Goal: Information Seeking & Learning: Check status

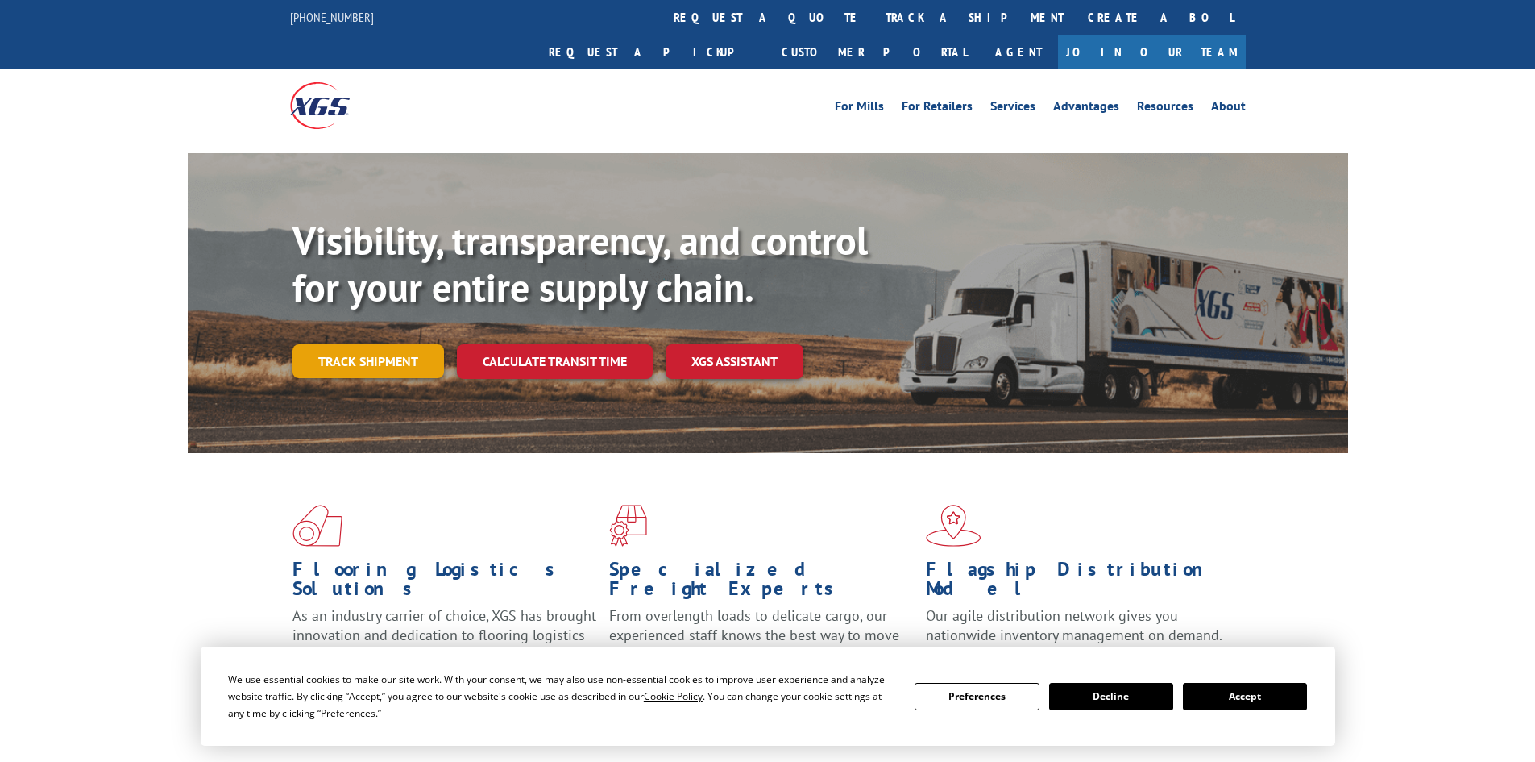
click at [395, 344] on link "Track shipment" at bounding box center [369, 361] width 152 height 34
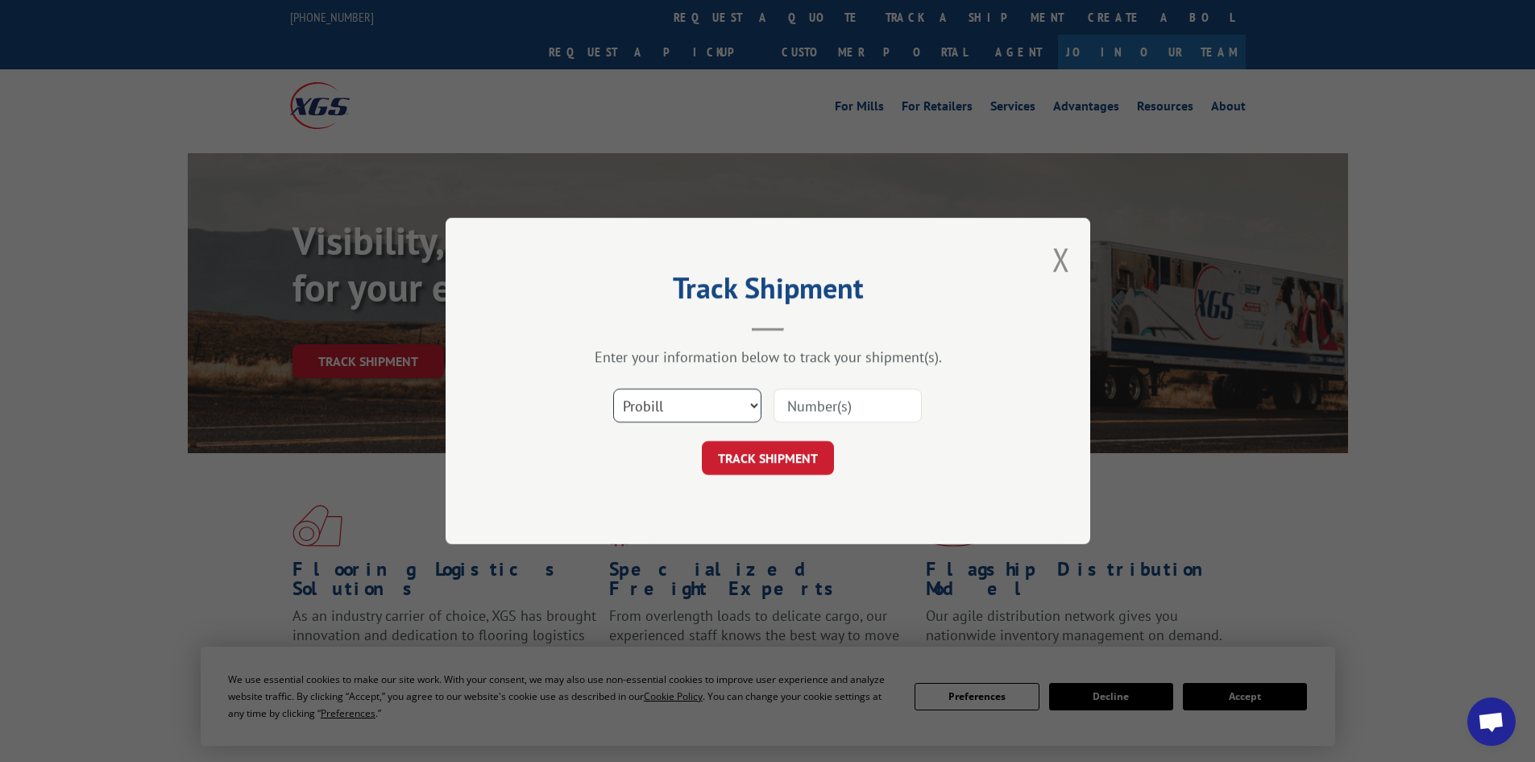
click at [655, 399] on select "Select category... Probill BOL PO" at bounding box center [687, 405] width 148 height 34
select select "po"
click at [613, 388] on select "Select category... Probill BOL PO" at bounding box center [687, 405] width 148 height 34
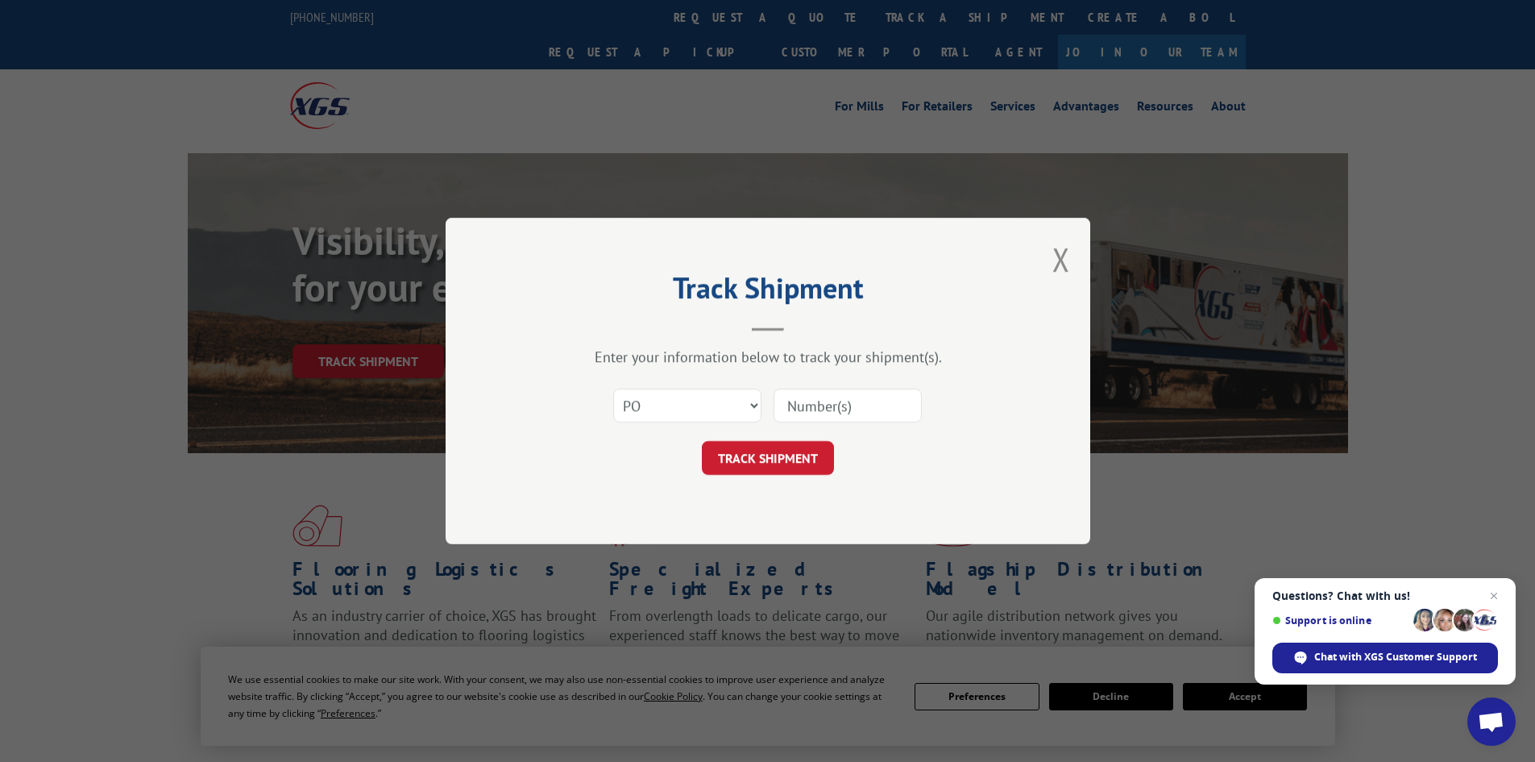
click at [811, 395] on input at bounding box center [848, 405] width 148 height 34
paste input "82506038"
type input "82506038"
click at [798, 446] on button "TRACK SHIPMENT" at bounding box center [768, 458] width 132 height 34
